Goal: Connect with others: Participate in discussion

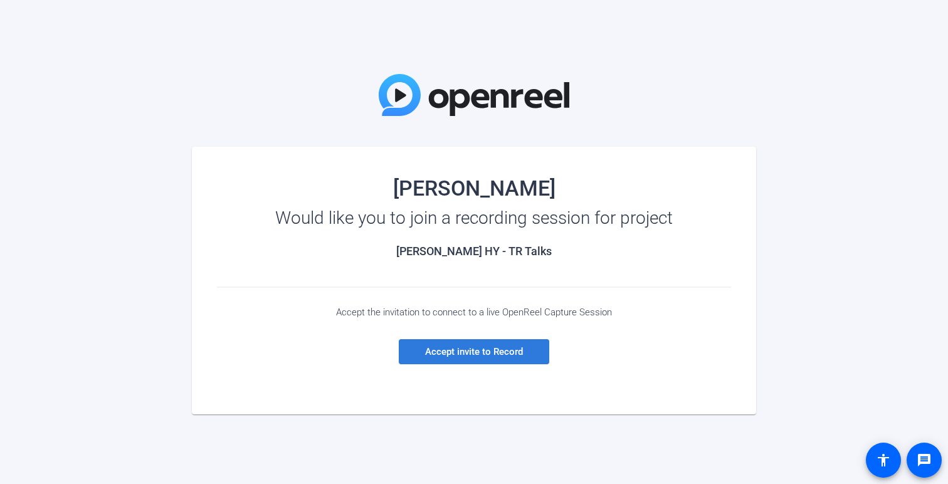
click at [505, 353] on span "Accept invite to Record" at bounding box center [474, 351] width 98 height 11
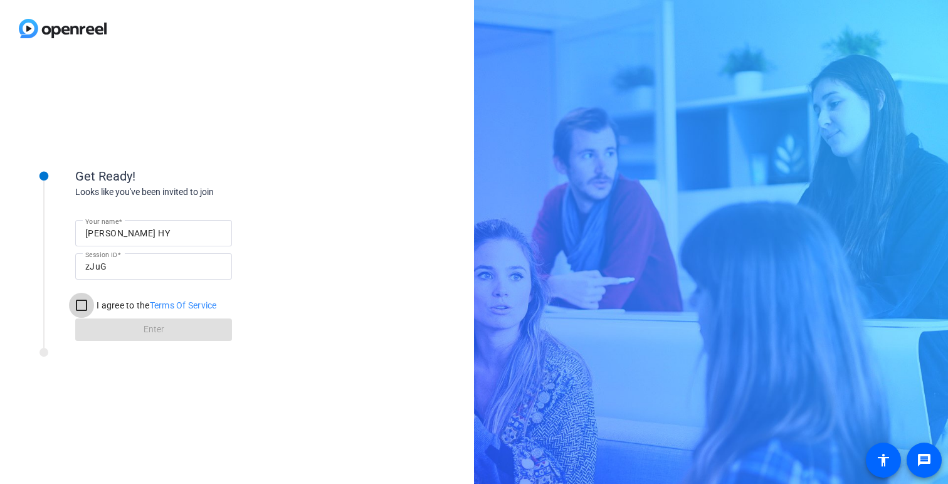
click at [82, 301] on input "I agree to the Terms Of Service" at bounding box center [81, 305] width 25 height 25
checkbox input "true"
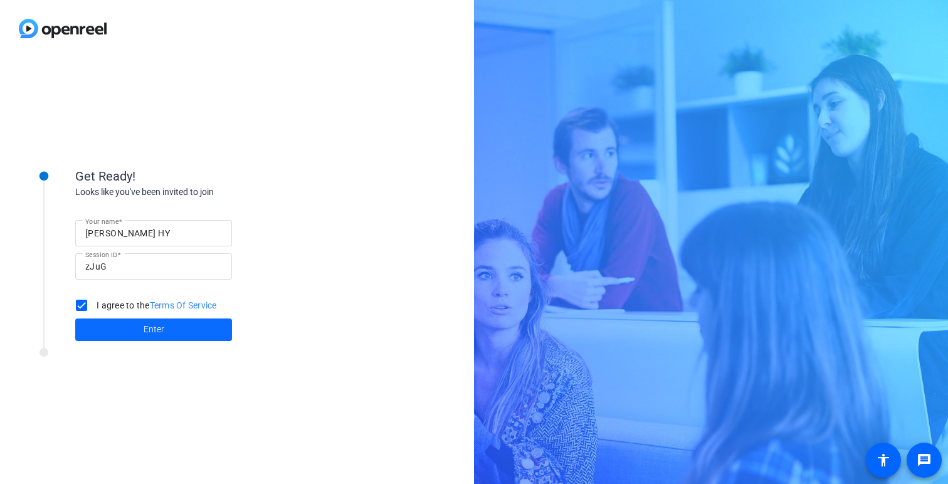
click at [174, 333] on span at bounding box center [153, 330] width 157 height 30
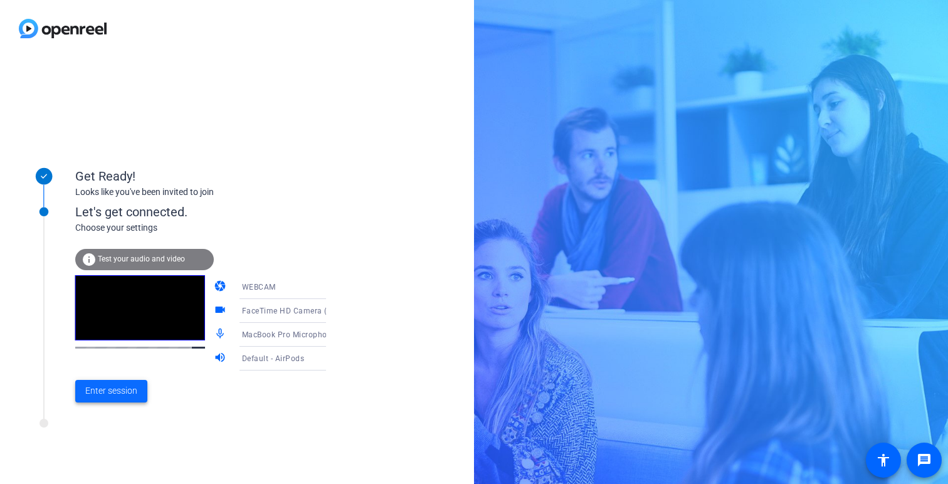
click at [105, 389] on span "Enter session" at bounding box center [111, 390] width 52 height 13
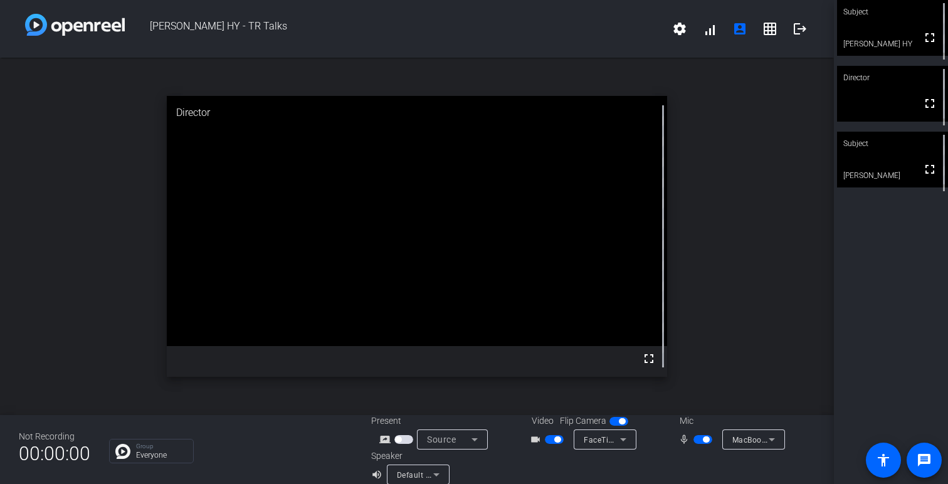
click at [869, 165] on video at bounding box center [892, 160] width 111 height 56
click at [869, 165] on video at bounding box center [892, 159] width 110 height 55
click at [869, 165] on video at bounding box center [892, 160] width 111 height 56
click at [853, 301] on div "Subject fullscreen [PERSON_NAME] HY Director No Video Subject fullscreen [PERSO…" at bounding box center [891, 242] width 114 height 484
click at [794, 313] on div "open_in_new Subject fullscreen [PERSON_NAME]" at bounding box center [417, 236] width 834 height 357
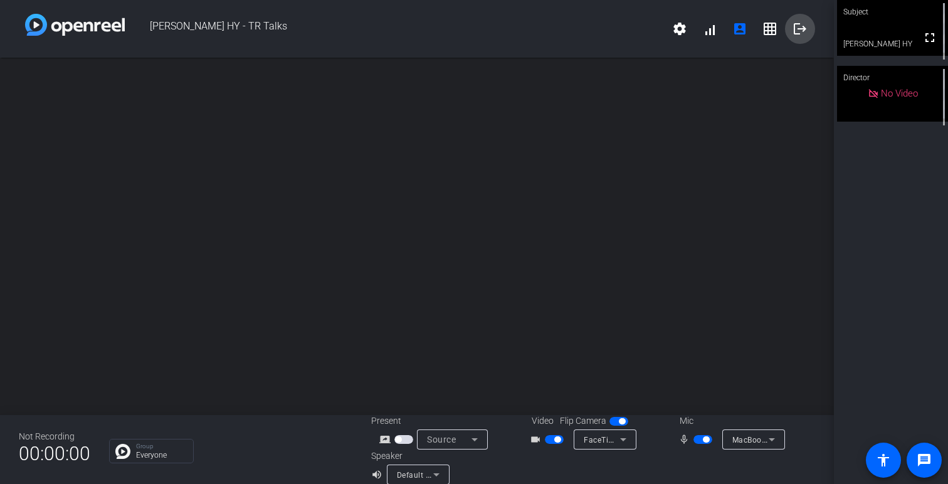
click at [801, 33] on mat-icon "logout" at bounding box center [799, 28] width 15 height 15
